Goal: Ask a question: Seek information or help from site administrators or community

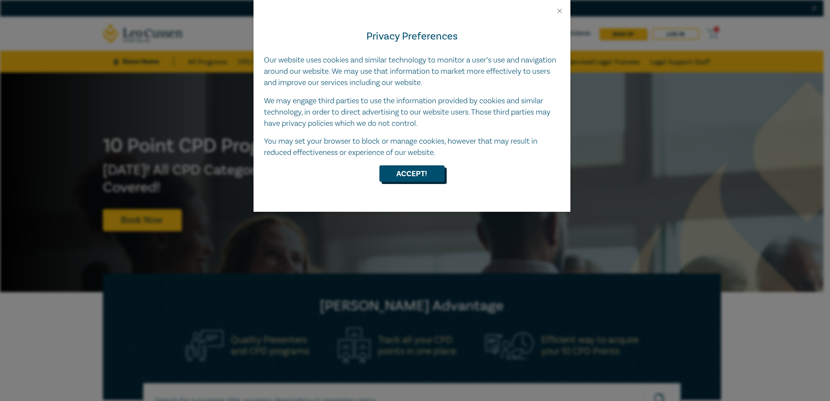
click at [431, 174] on button "Accept!" at bounding box center [411, 173] width 65 height 16
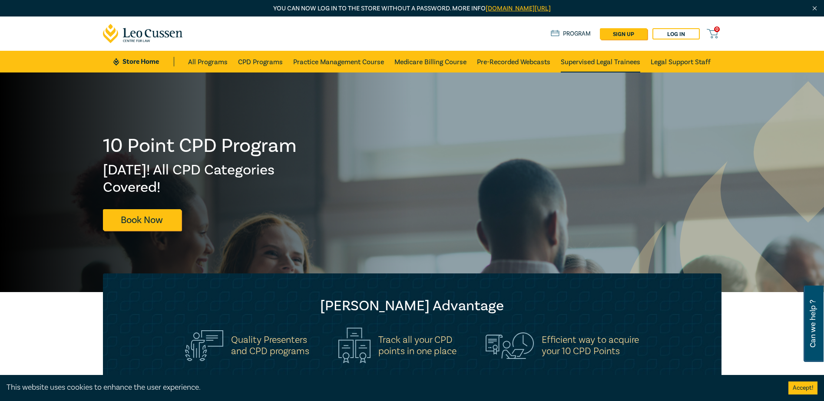
click at [588, 63] on link "Supervised Legal Trainees" at bounding box center [600, 62] width 79 height 22
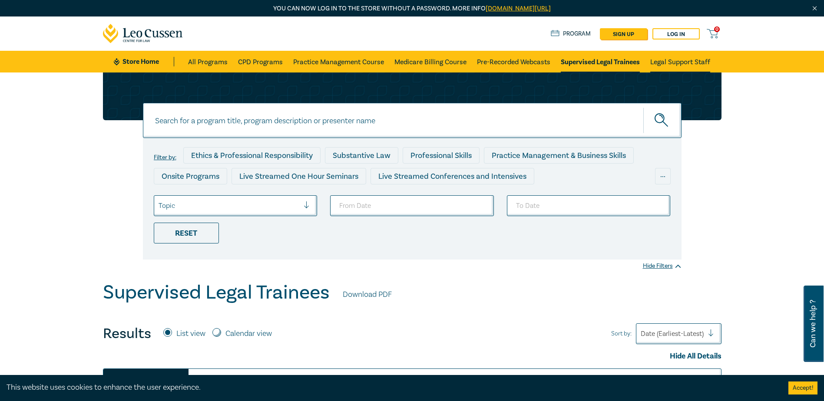
click at [674, 60] on link "Legal Support Staff" at bounding box center [680, 62] width 60 height 22
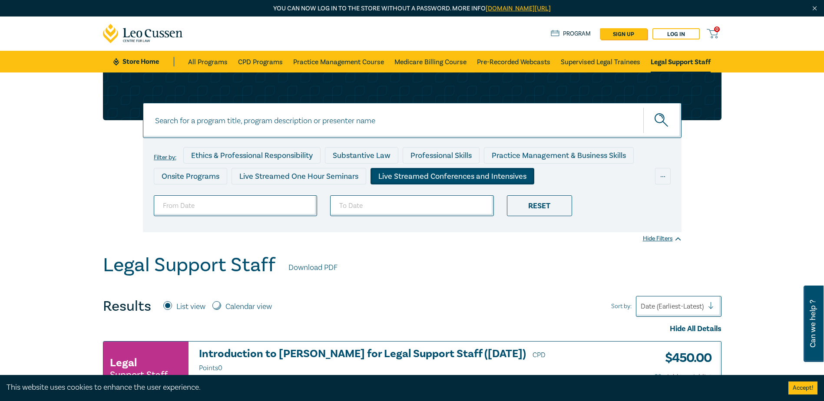
click at [438, 175] on div "Live Streamed Conferences and Intensives" at bounding box center [452, 176] width 164 height 16
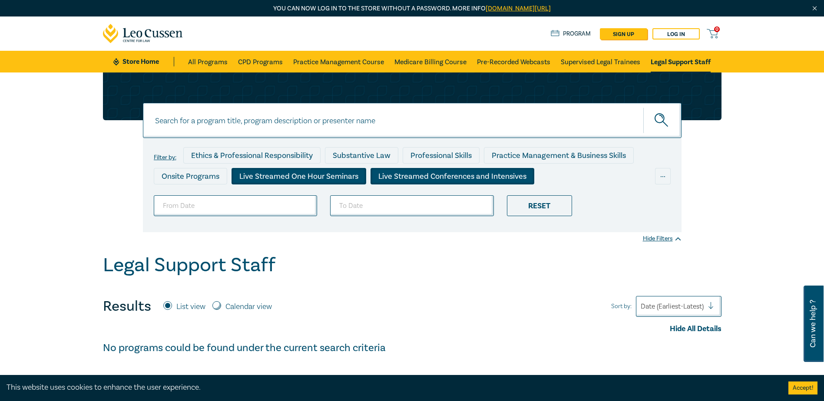
click at [269, 177] on div "Live Streamed One Hour Seminars" at bounding box center [298, 176] width 135 height 16
click at [198, 181] on div "Onsite Programs" at bounding box center [190, 176] width 73 height 16
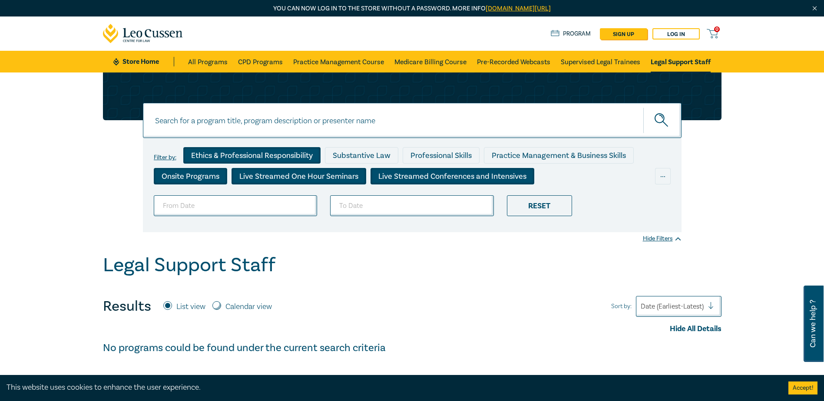
click at [218, 154] on div "Ethics & Professional Responsibility" at bounding box center [251, 155] width 137 height 16
click at [354, 153] on div "Substantive Law" at bounding box center [361, 155] width 73 height 16
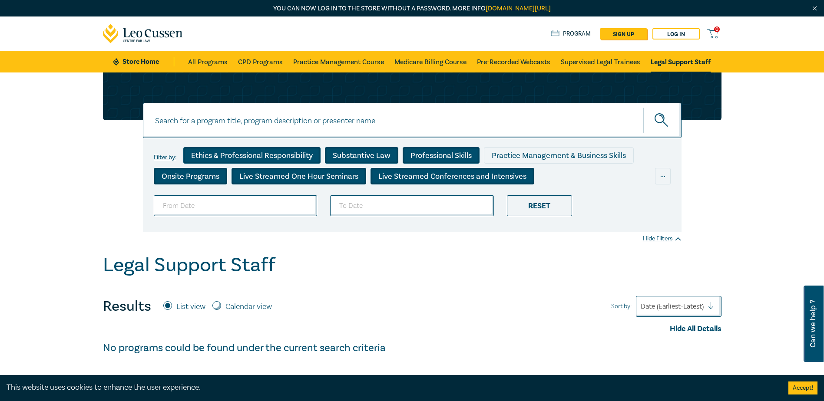
click at [439, 153] on div "Professional Skills" at bounding box center [440, 155] width 77 height 16
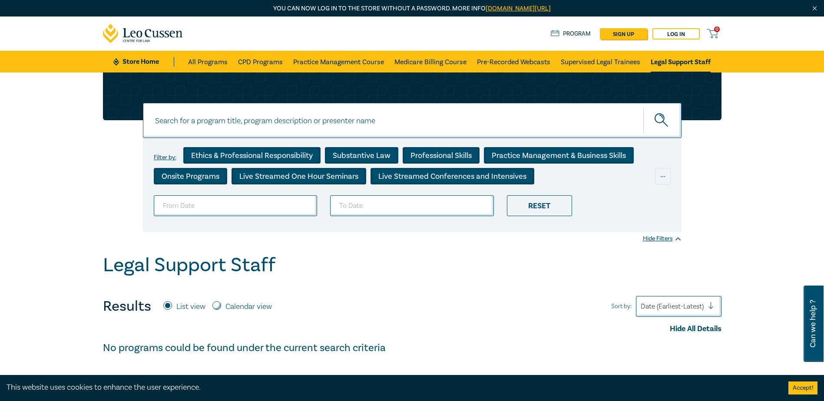
click at [540, 147] on div "Practice Management & Business Skills" at bounding box center [559, 155] width 150 height 16
click at [620, 58] on link "Supervised Legal Trainees" at bounding box center [600, 62] width 79 height 22
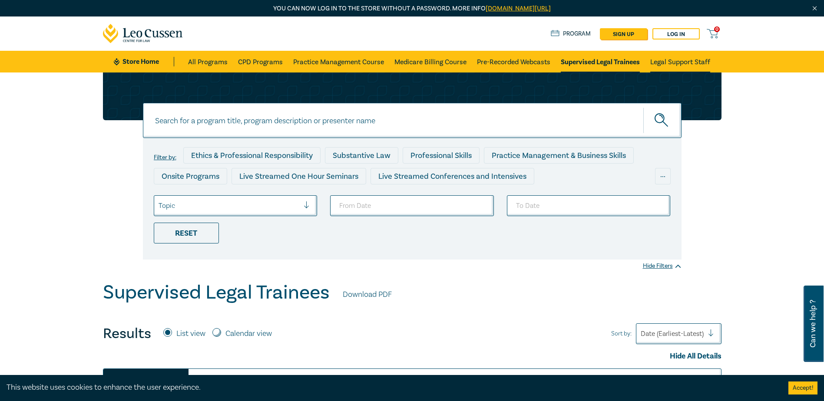
click at [670, 59] on link "Legal Support Staff" at bounding box center [680, 62] width 60 height 22
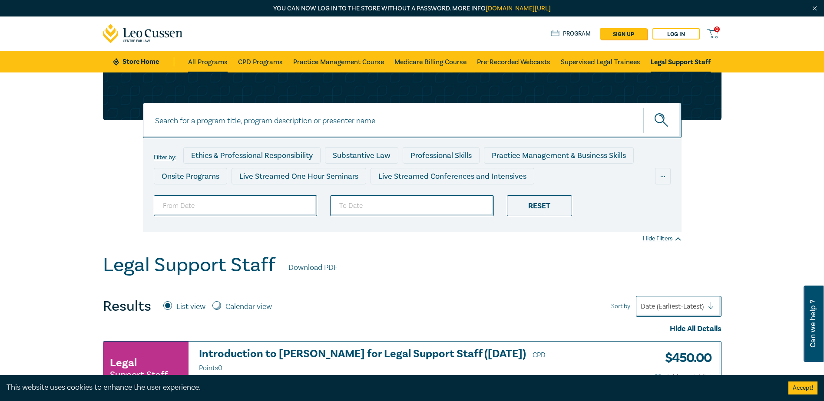
click at [198, 60] on link "All Programs" at bounding box center [208, 62] width 40 height 22
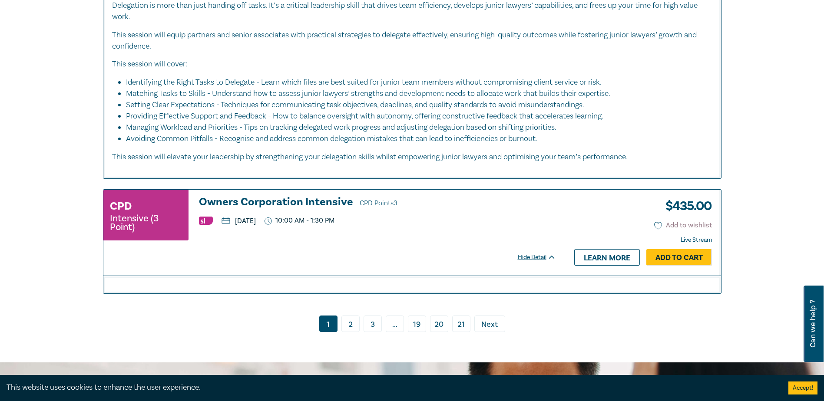
scroll to position [3864, 0]
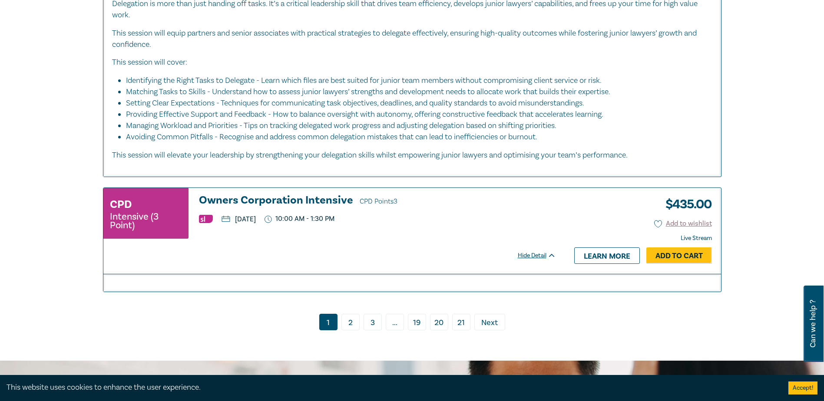
click at [347, 314] on link "2" at bounding box center [350, 322] width 18 height 16
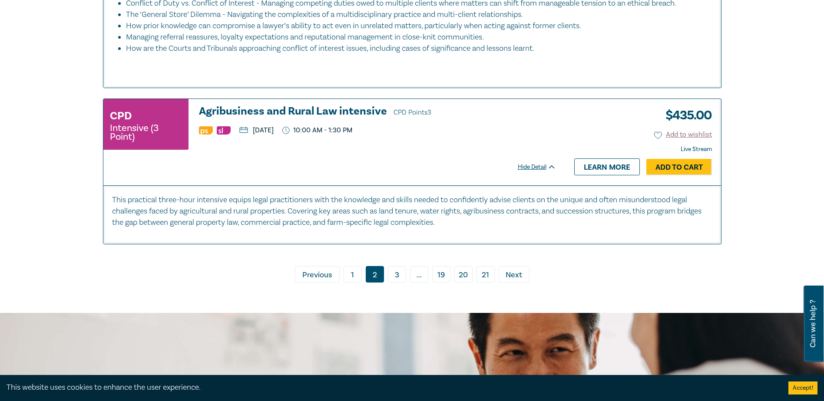
scroll to position [4212, 0]
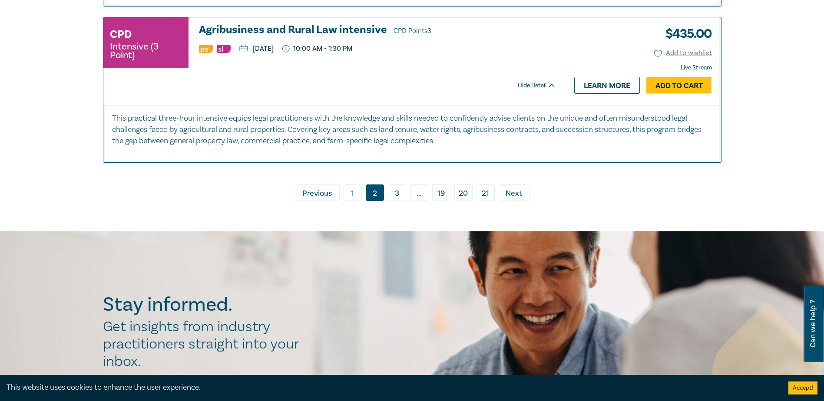
drag, startPoint x: 393, startPoint y: 208, endPoint x: 375, endPoint y: 204, distance: 18.2
click at [393, 201] on link "3" at bounding box center [397, 193] width 18 height 16
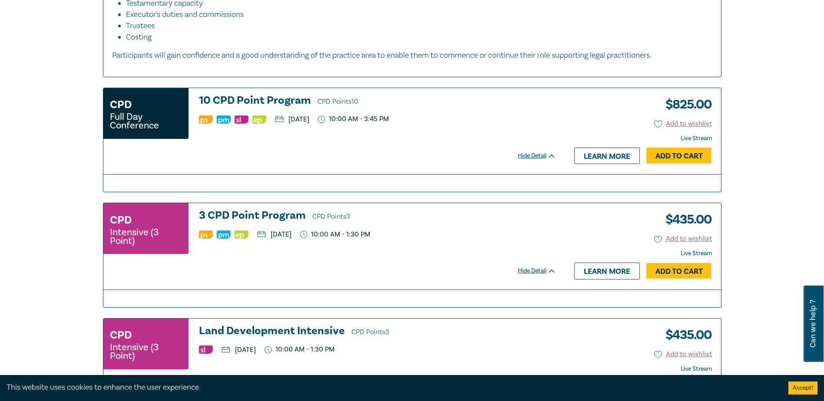
scroll to position [3761, 0]
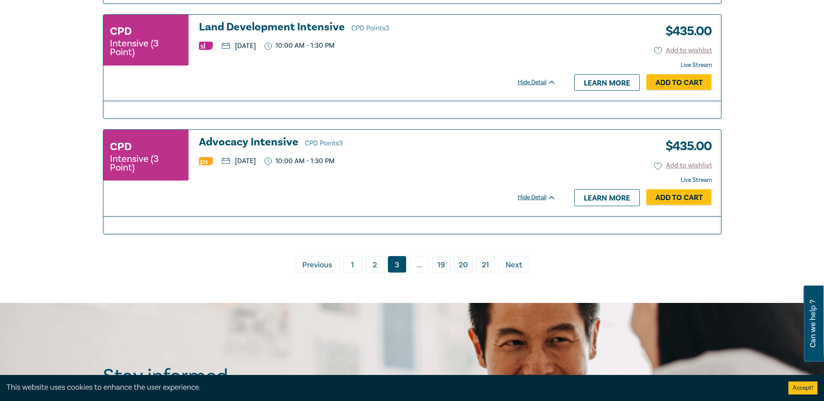
click at [513, 271] on span "Next" at bounding box center [513, 265] width 16 height 11
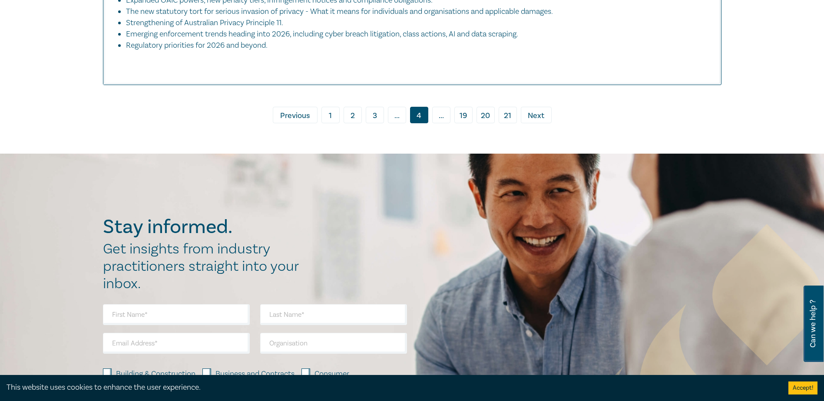
scroll to position [4456, 0]
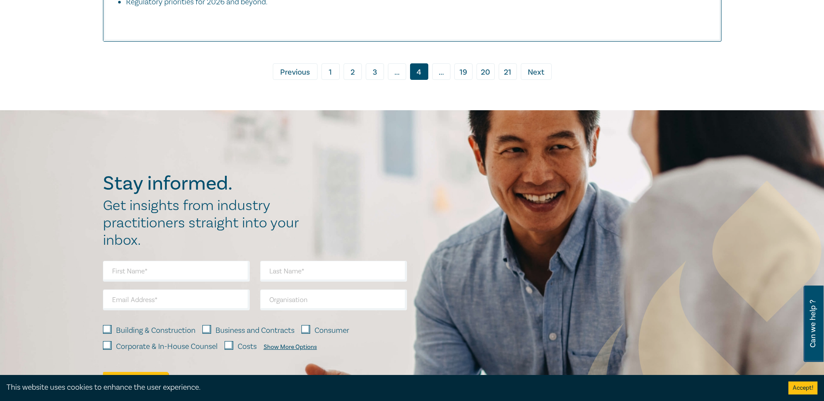
click at [534, 78] on span "Next" at bounding box center [536, 72] width 16 height 11
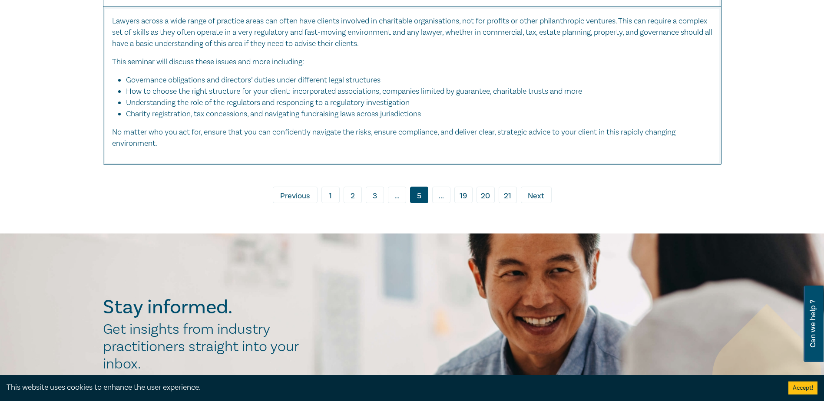
scroll to position [3711, 0]
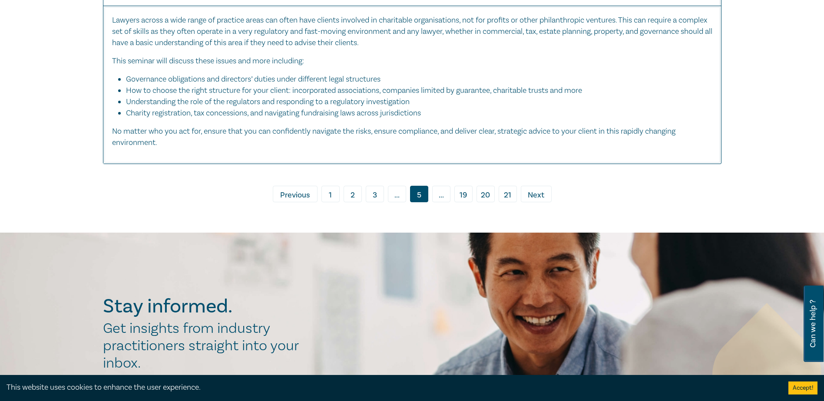
click at [538, 198] on span "Next" at bounding box center [536, 195] width 16 height 11
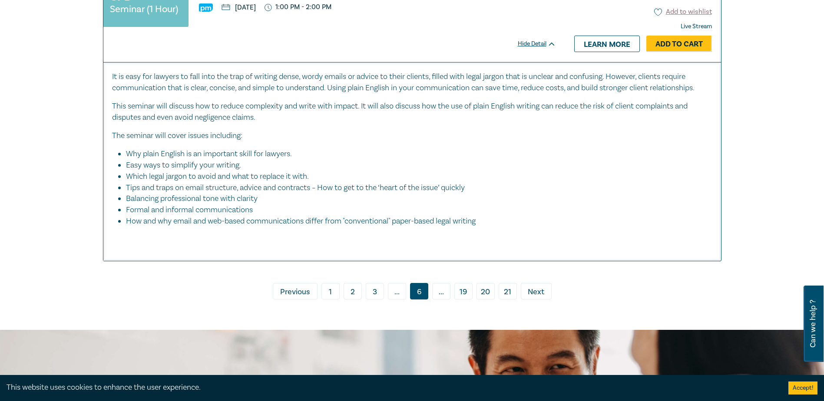
scroll to position [3711, 0]
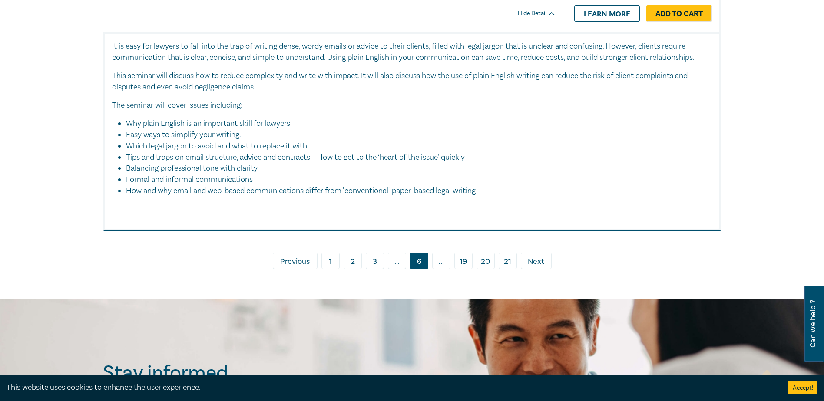
click at [536, 264] on span "Next" at bounding box center [536, 261] width 16 height 11
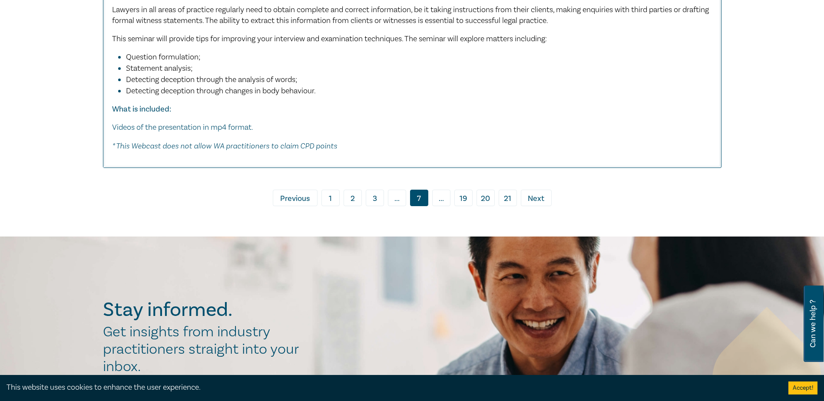
scroll to position [4275, 0]
click at [532, 205] on span "Next" at bounding box center [536, 199] width 16 height 11
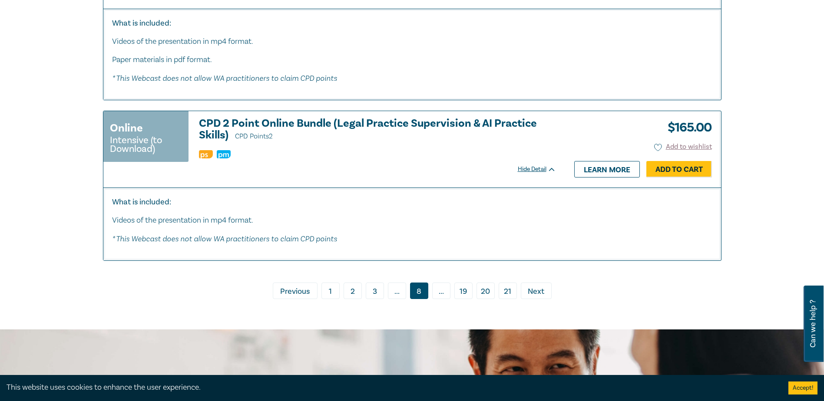
scroll to position [3711, 0]
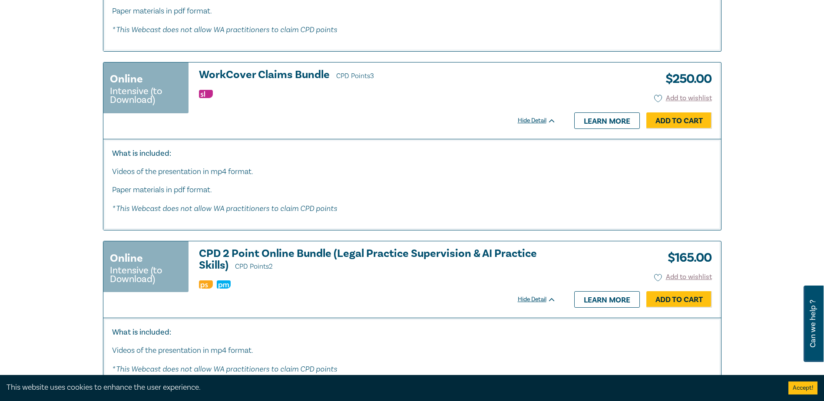
click at [819, 320] on div "Can we help ?" at bounding box center [813, 324] width 20 height 76
select select "AU"
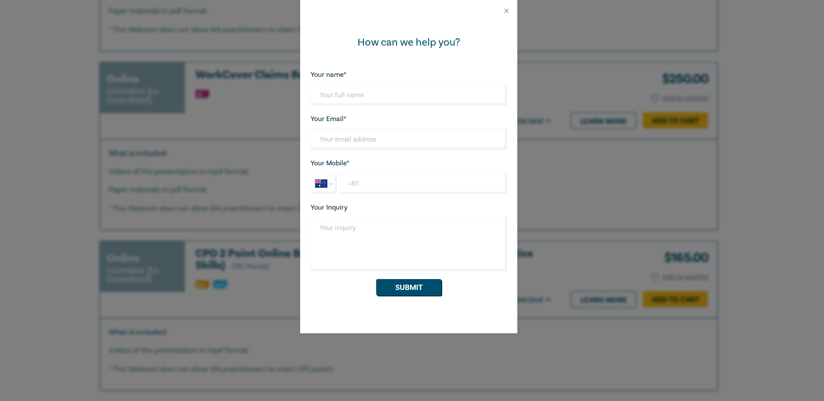
scroll to position [3840, 0]
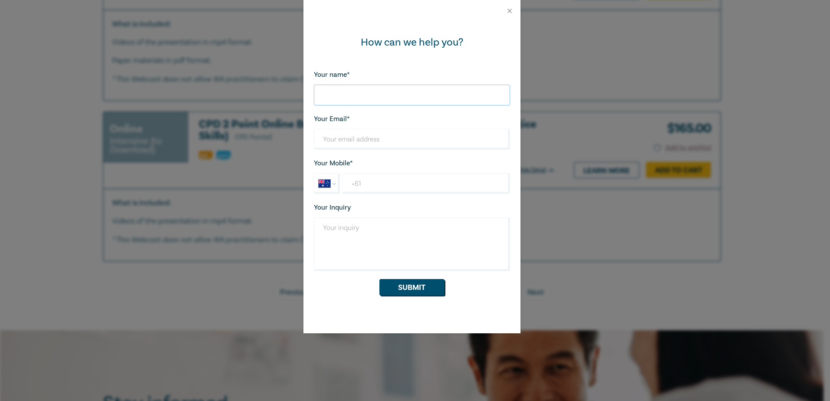
click at [361, 89] on input "Your name*" at bounding box center [412, 95] width 196 height 21
type input "[PERSON_NAME] [PERSON_NAME]"
type input "[EMAIL_ADDRESS][DOMAIN_NAME]"
drag, startPoint x: 393, startPoint y: 94, endPoint x: 346, endPoint y: 91, distance: 47.5
click at [346, 91] on input "[PERSON_NAME] [PERSON_NAME]" at bounding box center [412, 95] width 196 height 21
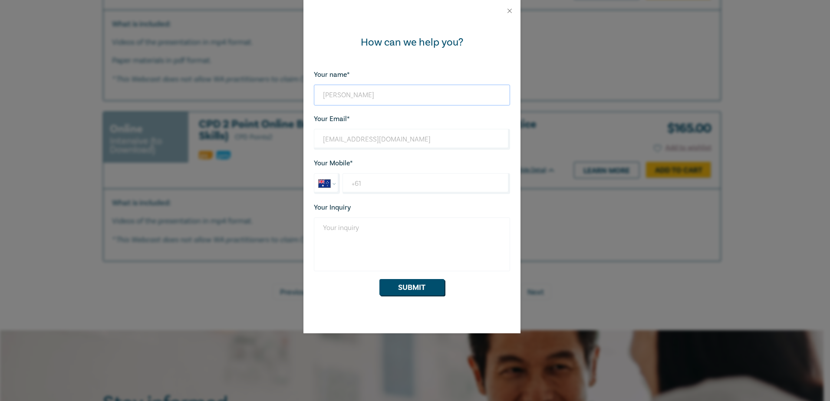
type input "[PERSON_NAME]"
click at [450, 235] on textarea "Your Inquiry" at bounding box center [412, 245] width 196 height 54
drag, startPoint x: 426, startPoint y: 141, endPoint x: 286, endPoint y: 132, distance: 139.7
click at [286, 132] on div "How can we help you? Your name* [PERSON_NAME] Looks good! Your Email* [EMAIL_AD…" at bounding box center [415, 200] width 830 height 401
click at [359, 138] on input "debb" at bounding box center [412, 139] width 196 height 21
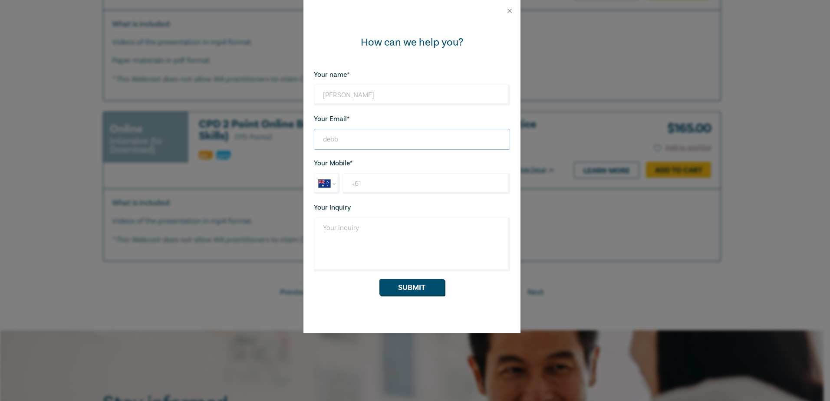
type input "[PERSON_NAME][EMAIL_ADDRESS][DOMAIN_NAME]"
click at [378, 188] on input "+61" at bounding box center [426, 183] width 167 height 21
type input "[PHONE_NUMBER]"
click at [353, 235] on textarea "Your Inquiry" at bounding box center [412, 245] width 196 height 54
type textarea "L"
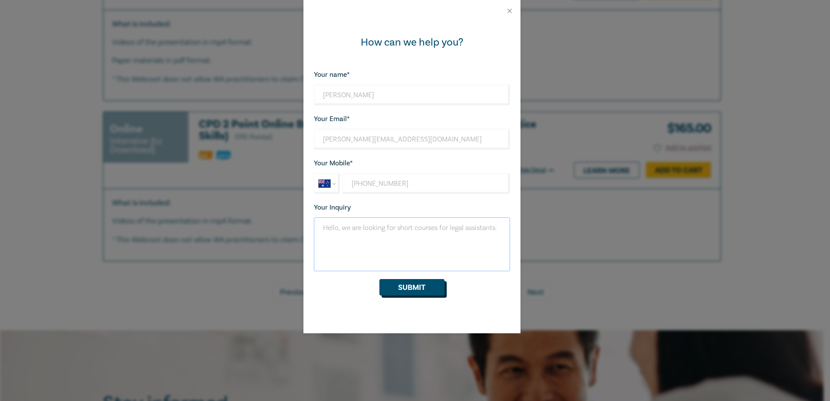
type textarea "Hello, we are looking for short courses for legal assistants."
click at [398, 290] on button "Submit" at bounding box center [411, 287] width 65 height 16
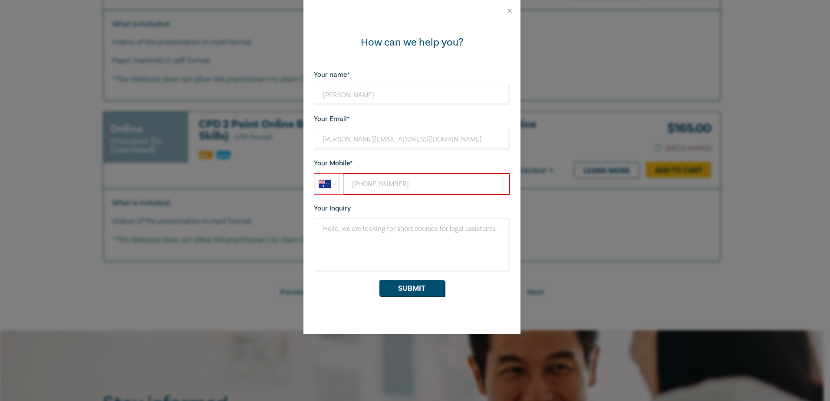
click at [354, 186] on input "[PHONE_NUMBER]" at bounding box center [426, 184] width 166 height 21
click at [400, 181] on input "[PHONE_NUMBER]" at bounding box center [426, 184] width 166 height 21
drag, startPoint x: 399, startPoint y: 181, endPoint x: 304, endPoint y: 179, distance: 94.2
click at [305, 180] on div "How can we help you? Your name* [PERSON_NAME] Looks good! Your Email* [PERSON_N…" at bounding box center [412, 178] width 217 height 313
select select "ZZ"
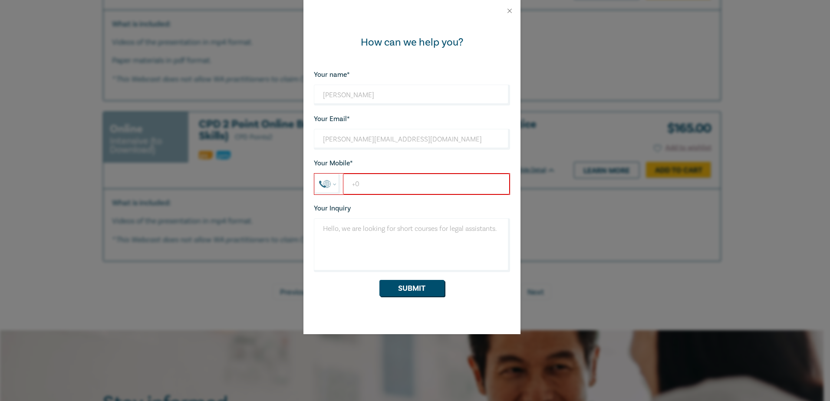
type input "+"
click at [376, 242] on textarea "Hello, we are looking for short courses for legal assistants." at bounding box center [412, 245] width 196 height 54
drag, startPoint x: 446, startPoint y: 188, endPoint x: 354, endPoint y: 185, distance: 91.7
click at [354, 185] on input "tel" at bounding box center [426, 184] width 166 height 21
click at [419, 187] on input "tel" at bounding box center [426, 184] width 166 height 21
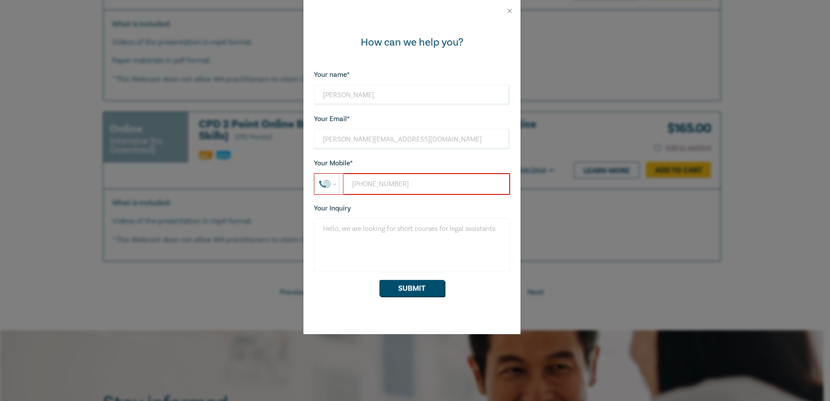
type input "[PHONE_NUMBER]"
drag, startPoint x: 511, startPoint y: 10, endPoint x: 502, endPoint y: 12, distance: 8.4
click at [511, 10] on button "Close" at bounding box center [510, 11] width 8 height 8
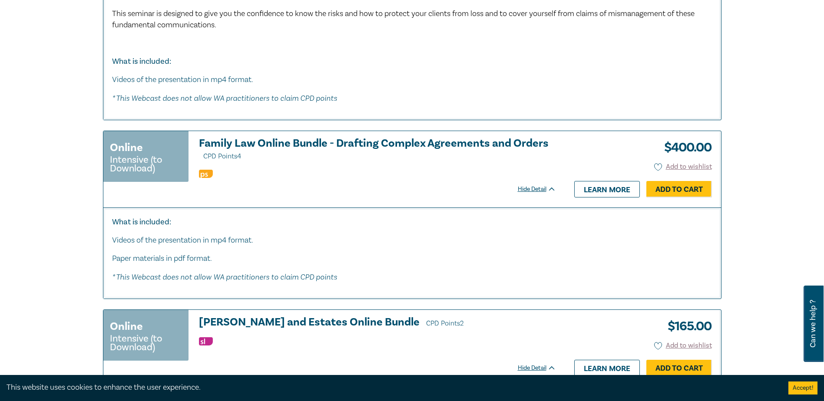
scroll to position [2885, 0]
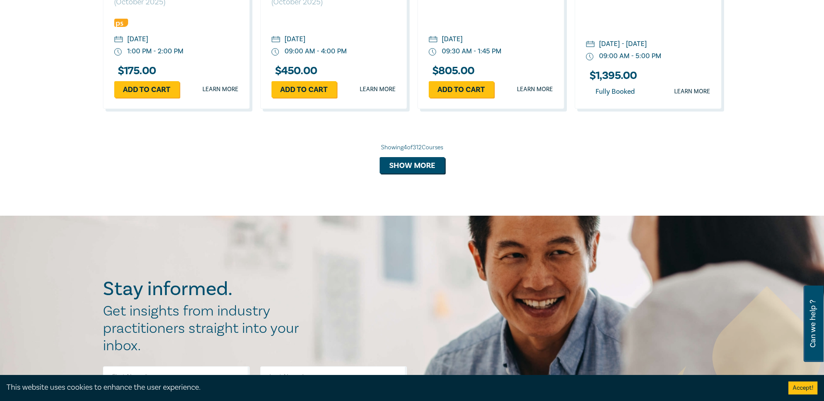
scroll to position [912, 0]
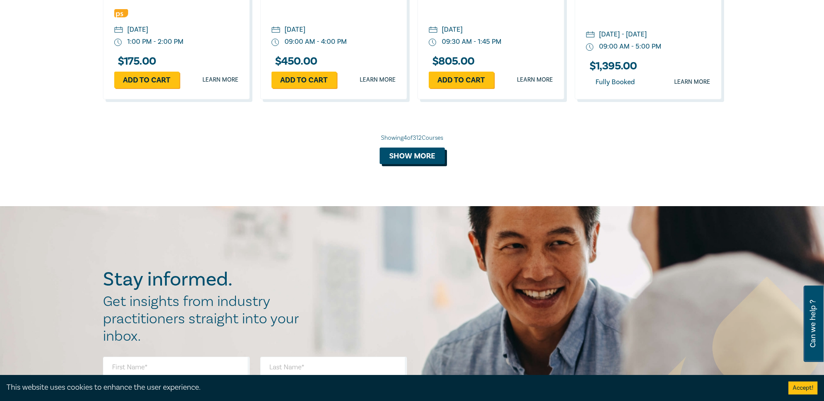
click at [406, 158] on button "Show more" at bounding box center [411, 156] width 65 height 16
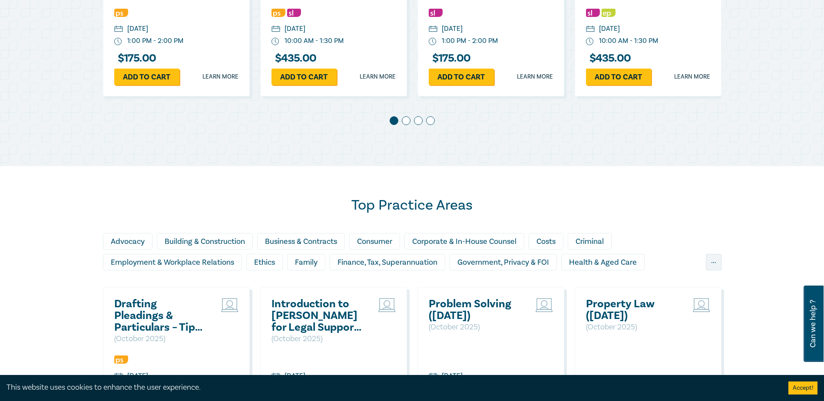
scroll to position [564, 0]
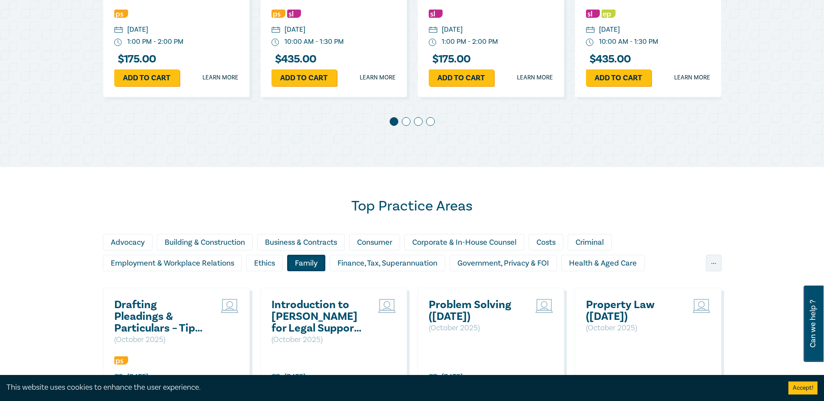
click at [318, 261] on div "Family" at bounding box center [306, 263] width 38 height 16
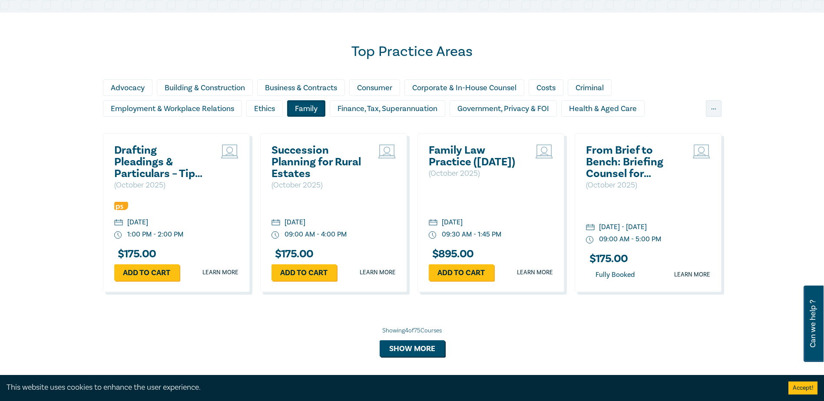
scroll to position [738, 0]
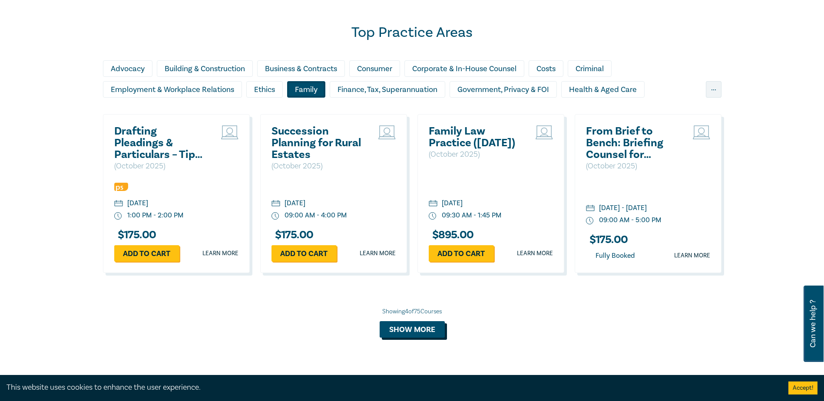
click at [416, 327] on button "Show more" at bounding box center [411, 329] width 65 height 16
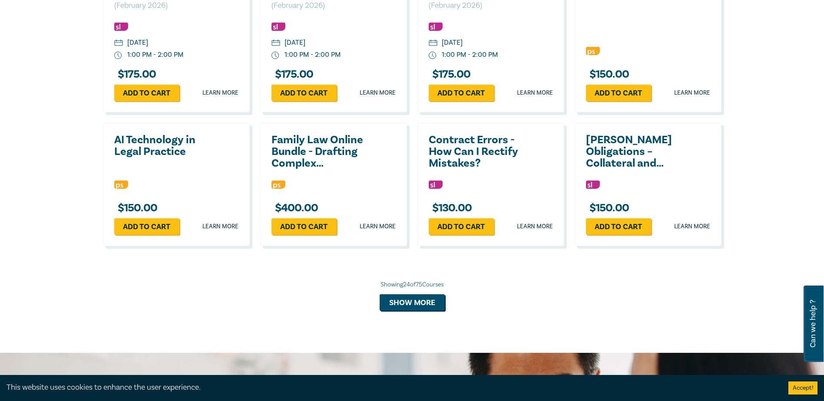
scroll to position [1607, 0]
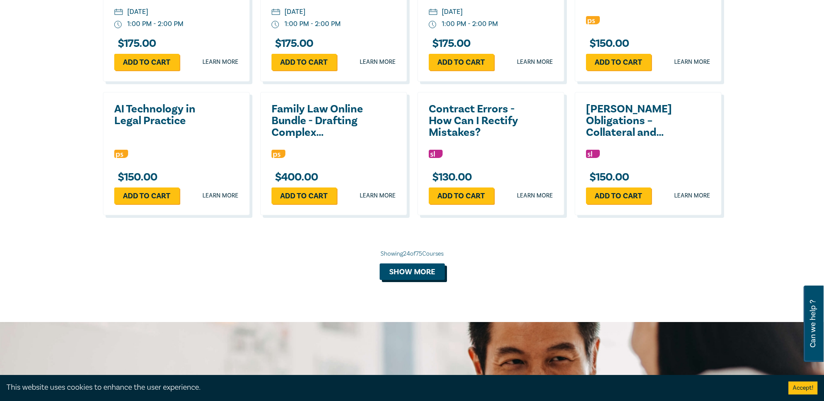
click at [408, 272] on button "Show more" at bounding box center [411, 272] width 65 height 16
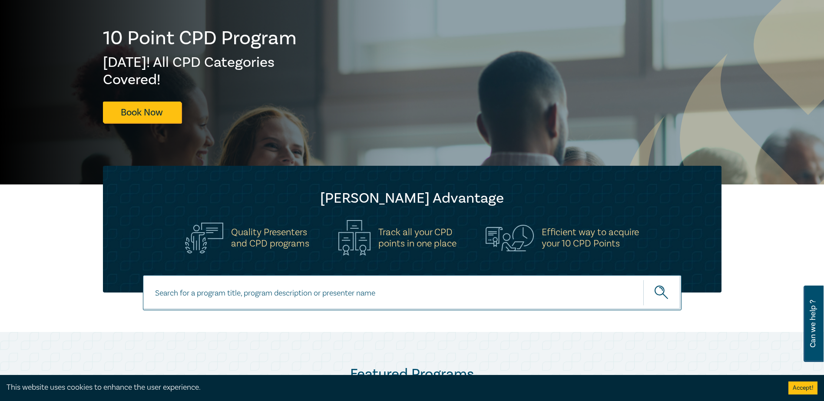
scroll to position [0, 0]
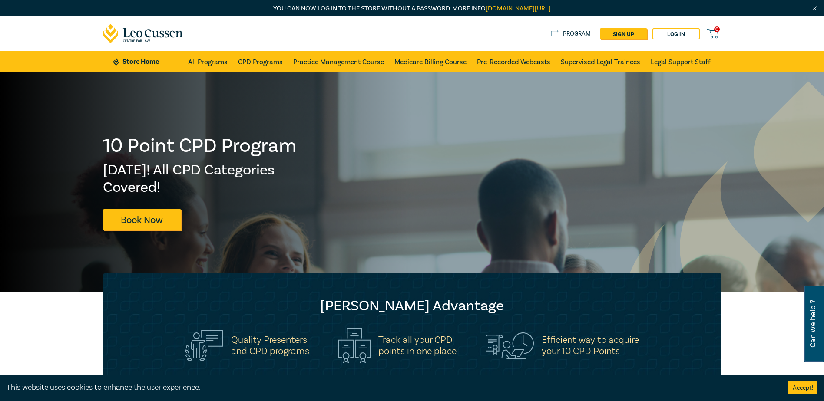
click at [669, 60] on link "Legal Support Staff" at bounding box center [680, 62] width 60 height 22
